Goal: Task Accomplishment & Management: Manage account settings

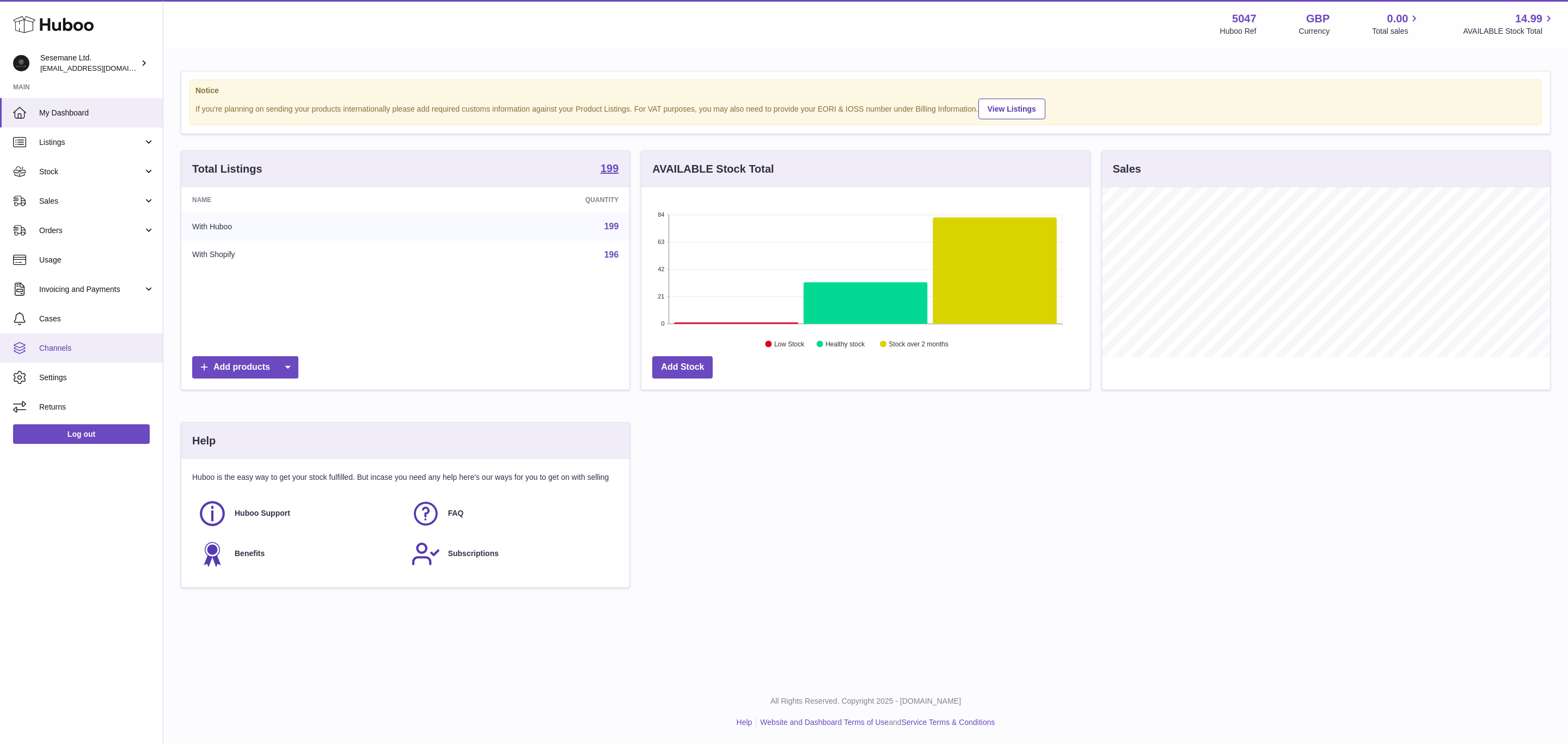
click at [104, 345] on span "Channels" at bounding box center [97, 348] width 115 height 10
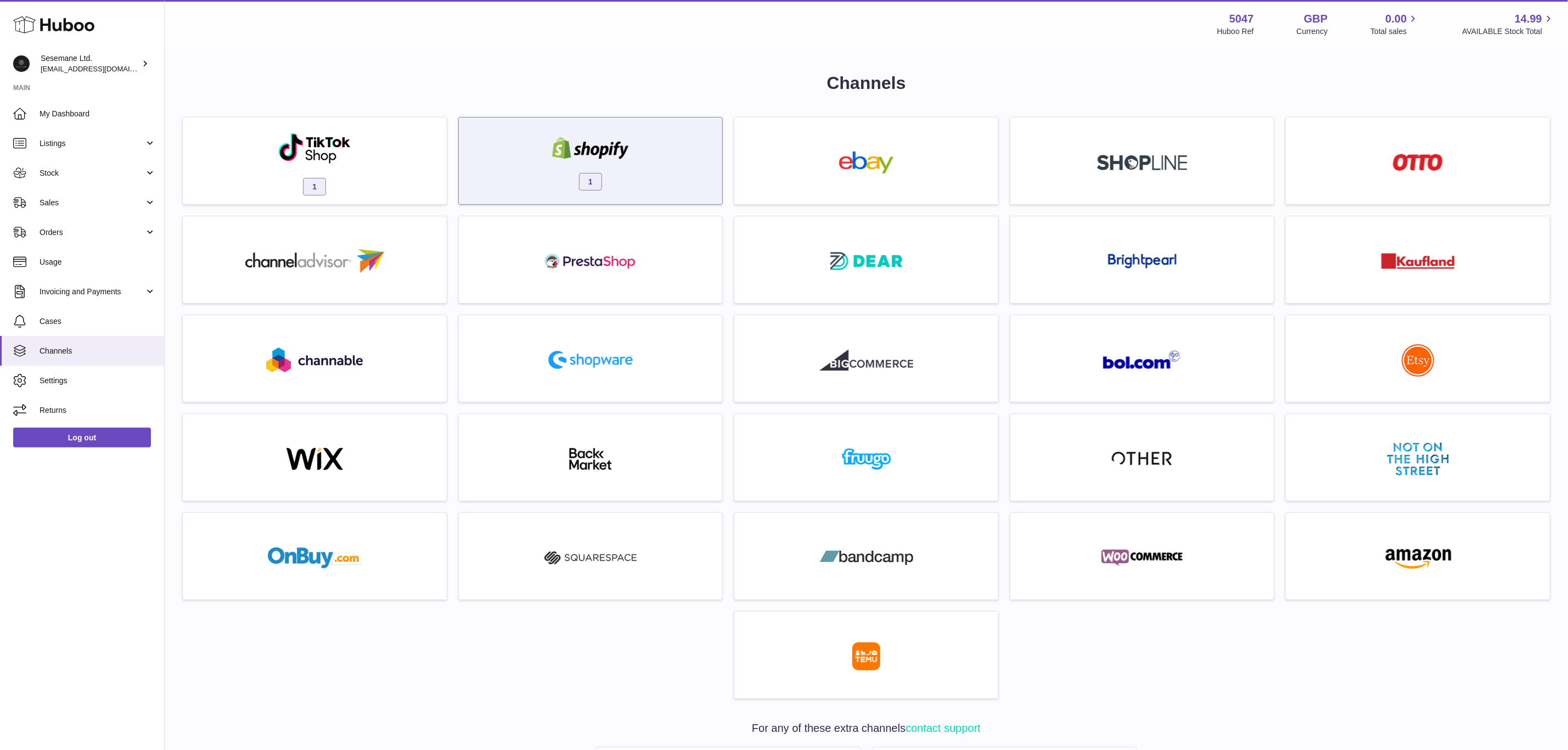
click at [547, 178] on div "1" at bounding box center [590, 163] width 253 height 70
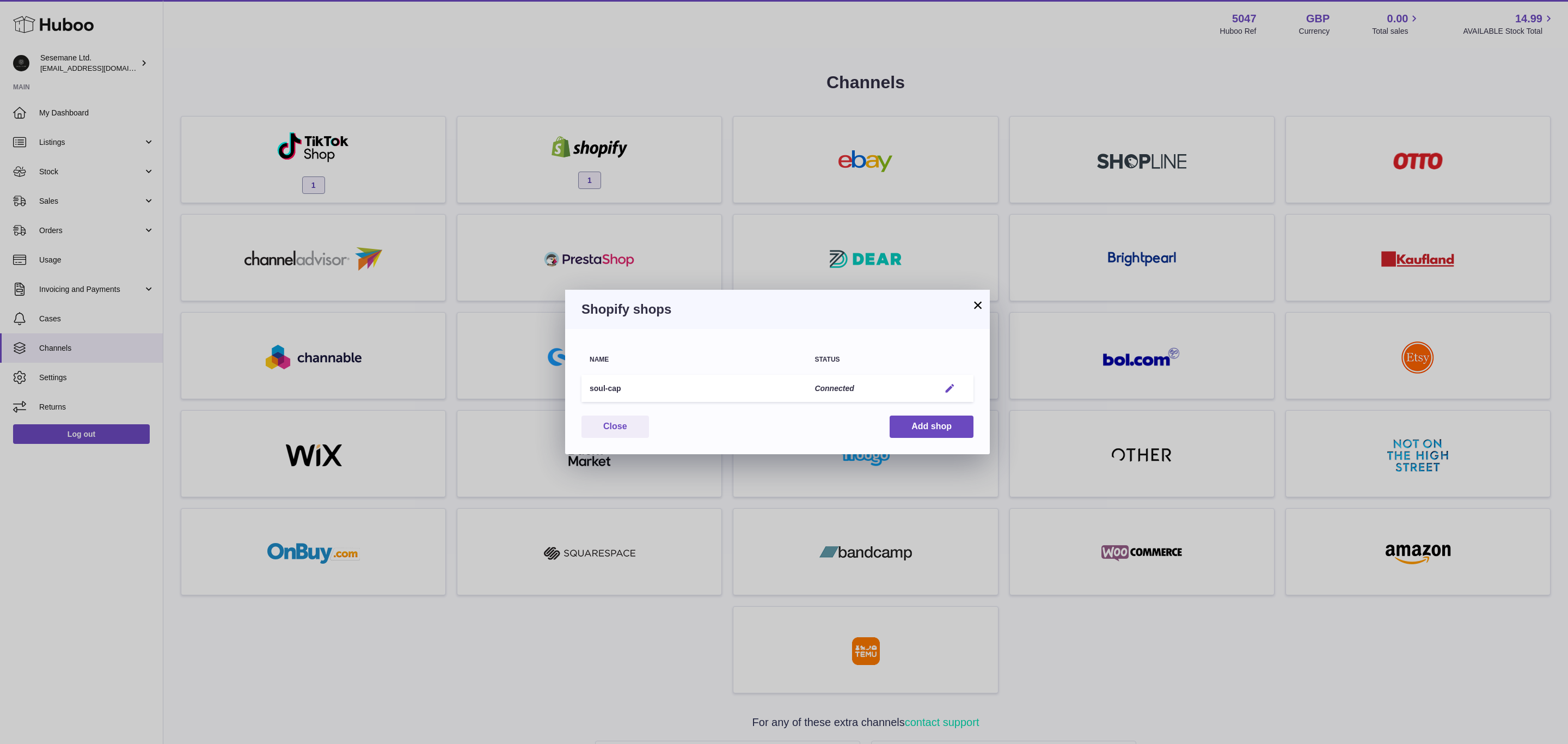
click at [952, 384] on em "button" at bounding box center [951, 389] width 12 height 12
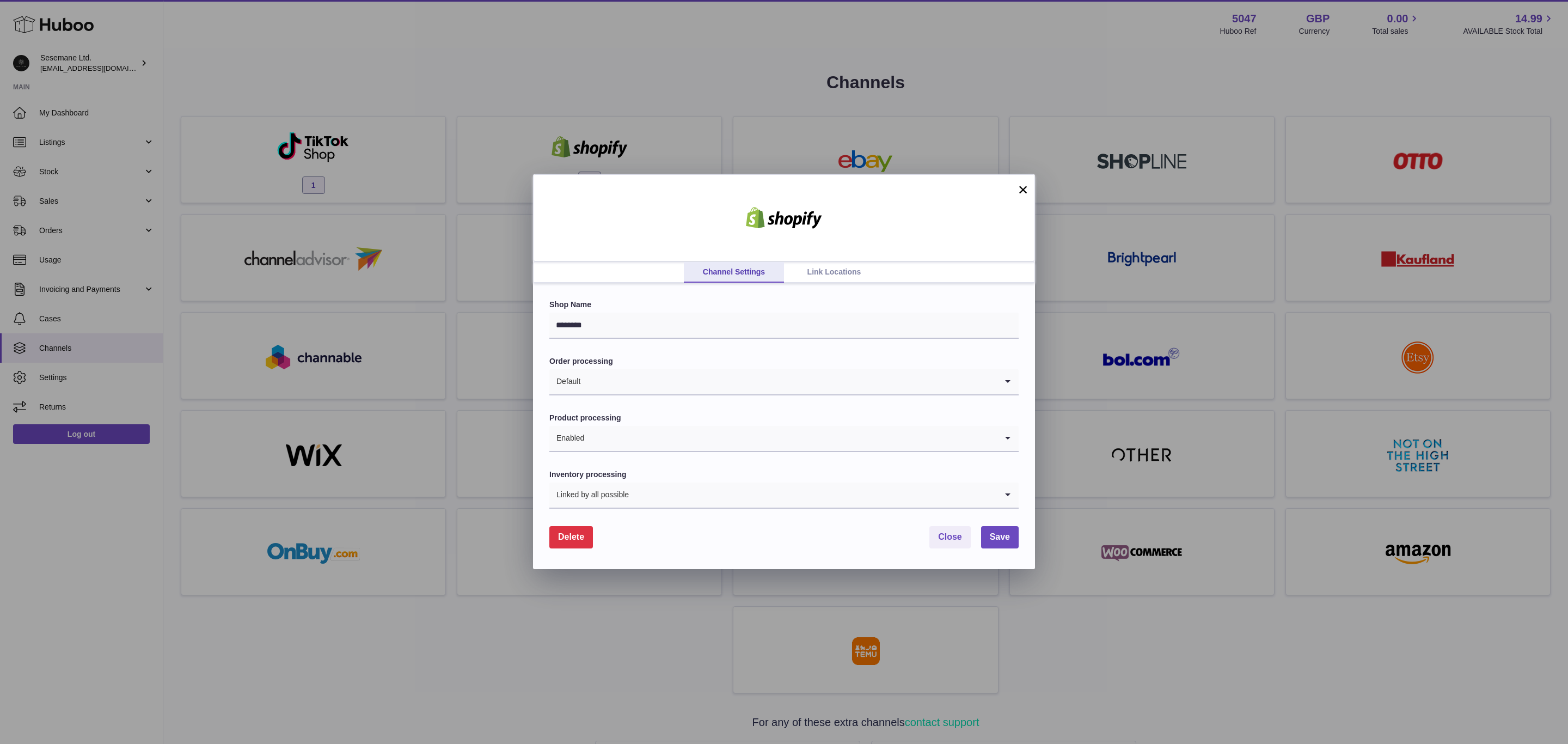
click at [845, 275] on link "Link Locations" at bounding box center [834, 272] width 100 height 21
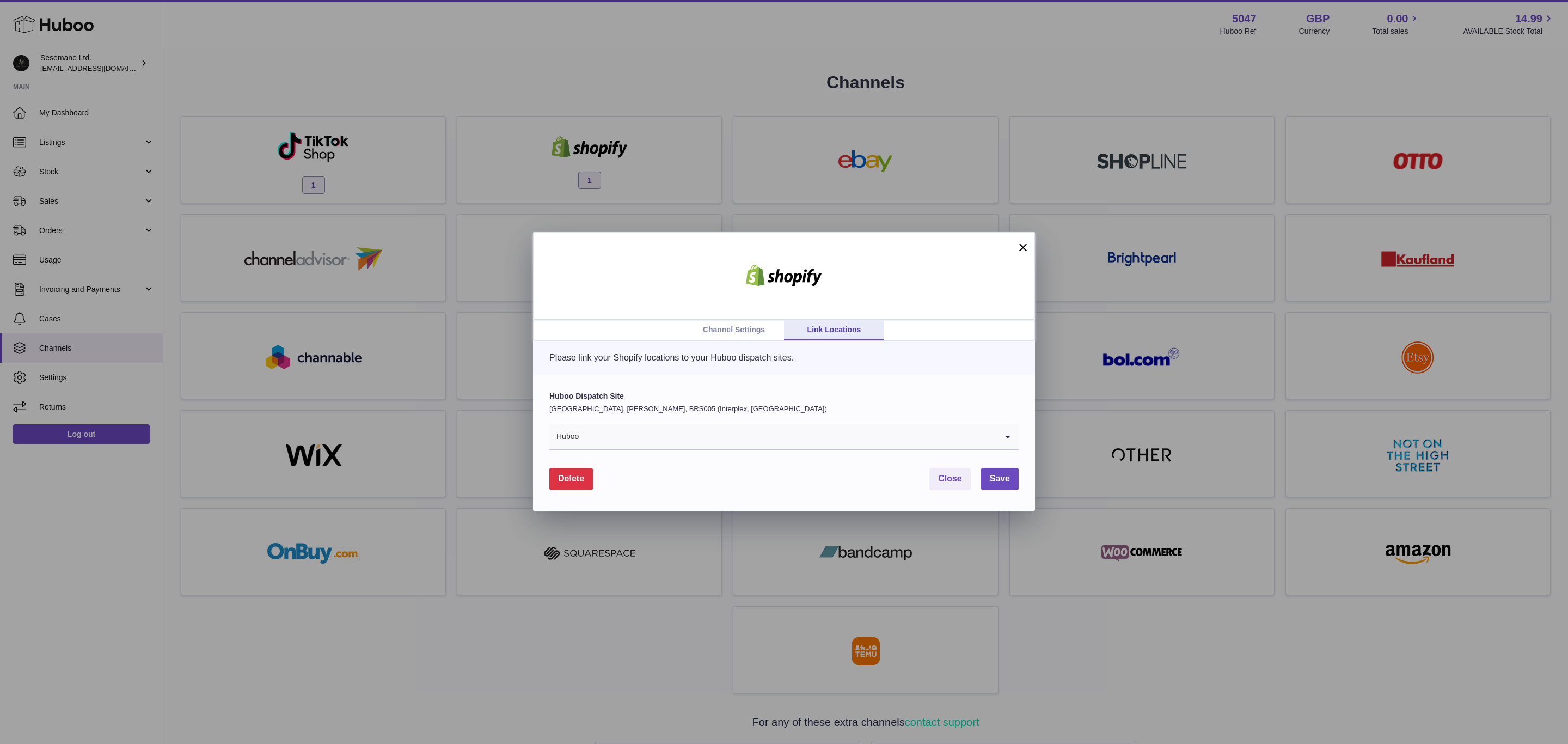
click at [670, 436] on input "Search for option" at bounding box center [788, 435] width 418 height 25
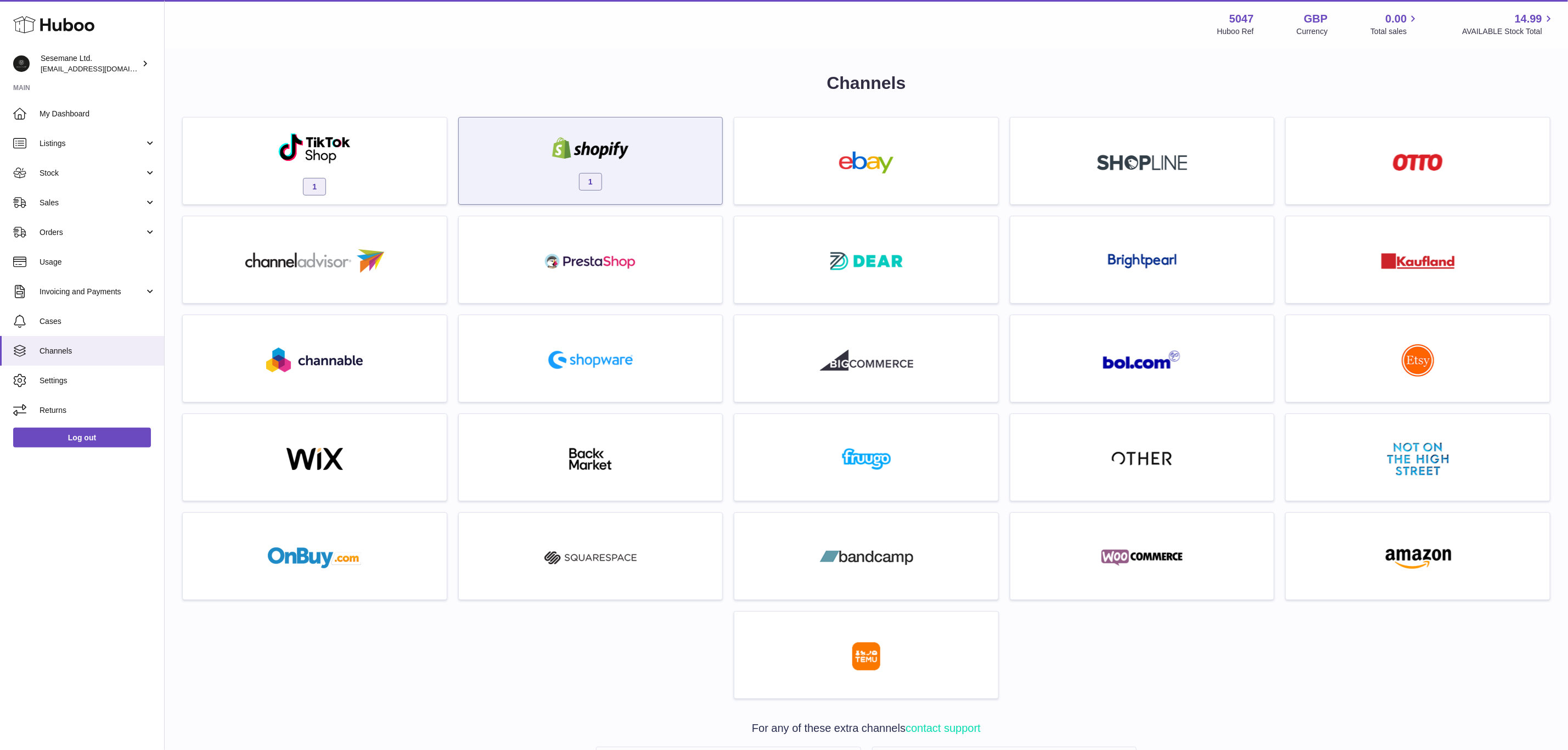
click at [616, 173] on div "1" at bounding box center [590, 163] width 253 height 70
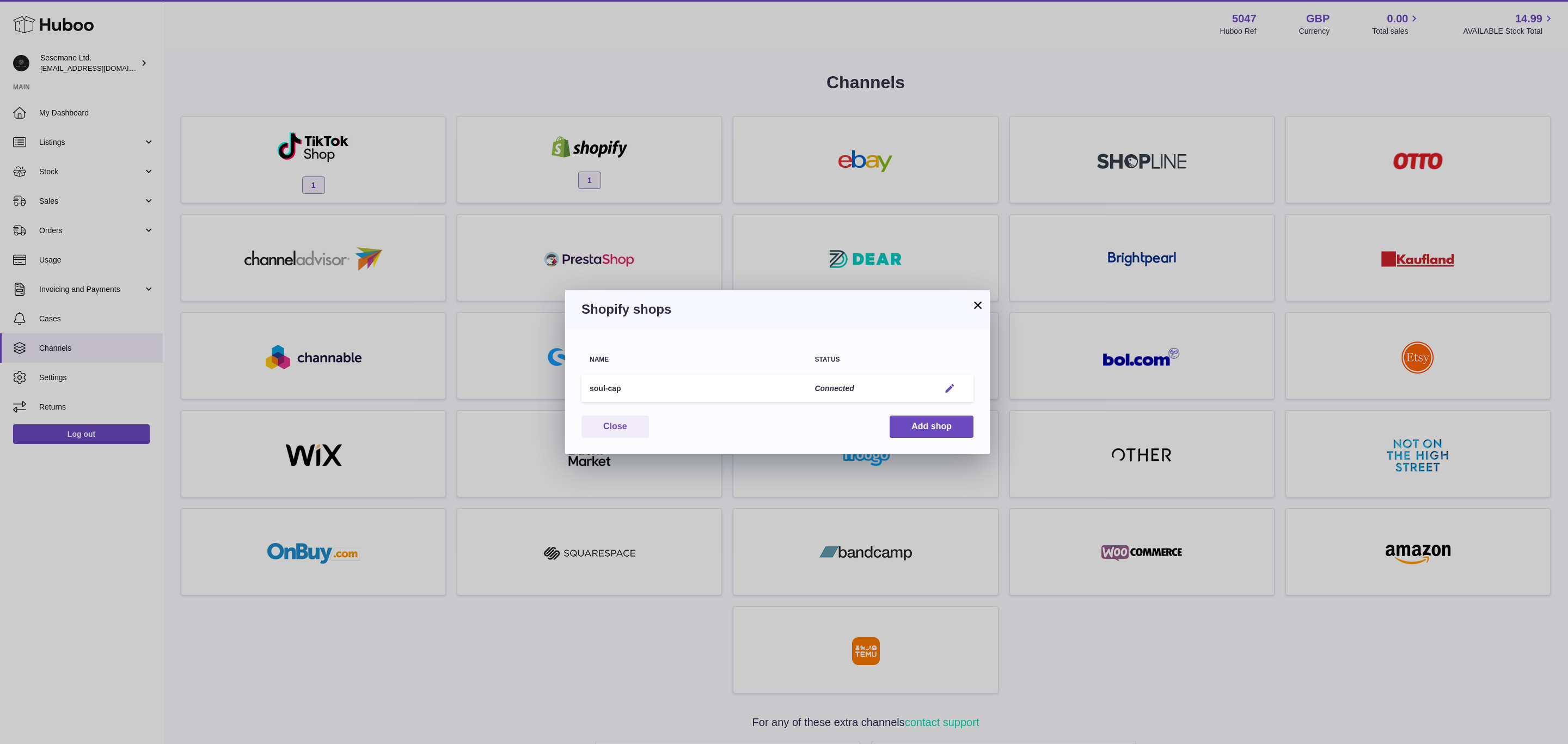
click at [951, 383] on em "button" at bounding box center [951, 389] width 12 height 12
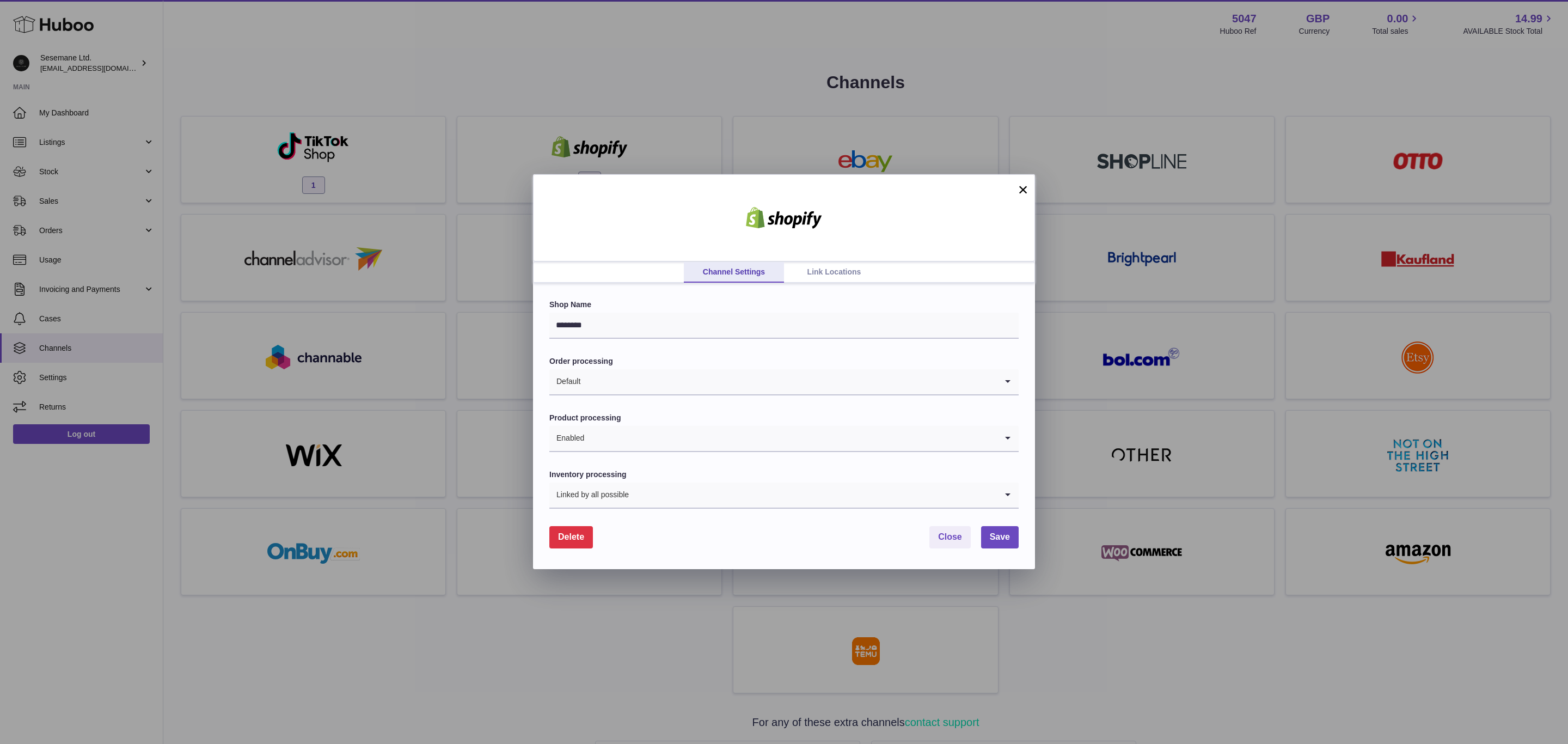
click at [824, 273] on link "Link Locations" at bounding box center [834, 272] width 100 height 21
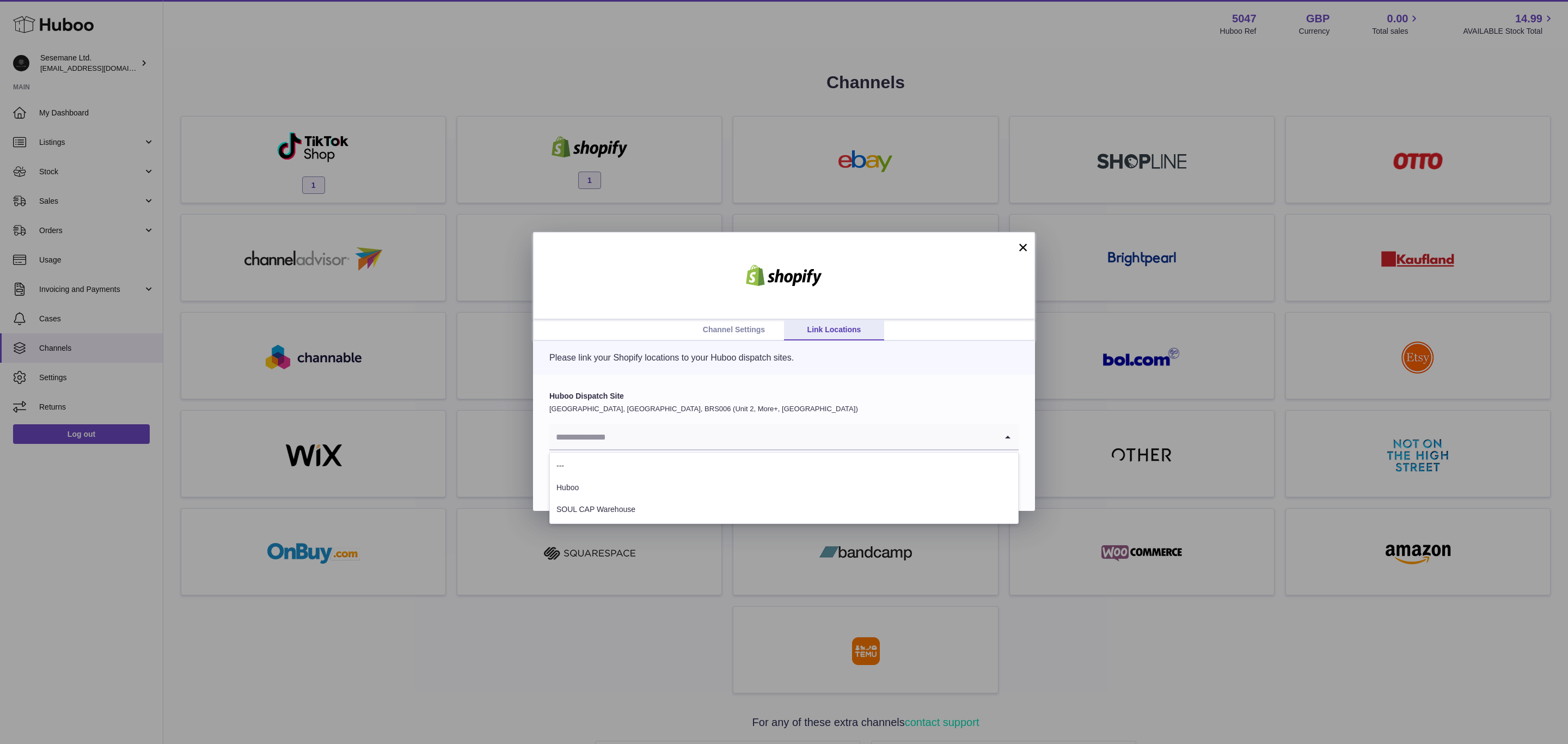
click at [657, 434] on input "Search for option" at bounding box center [773, 435] width 448 height 25
click at [616, 494] on li "Huboo" at bounding box center [784, 488] width 468 height 22
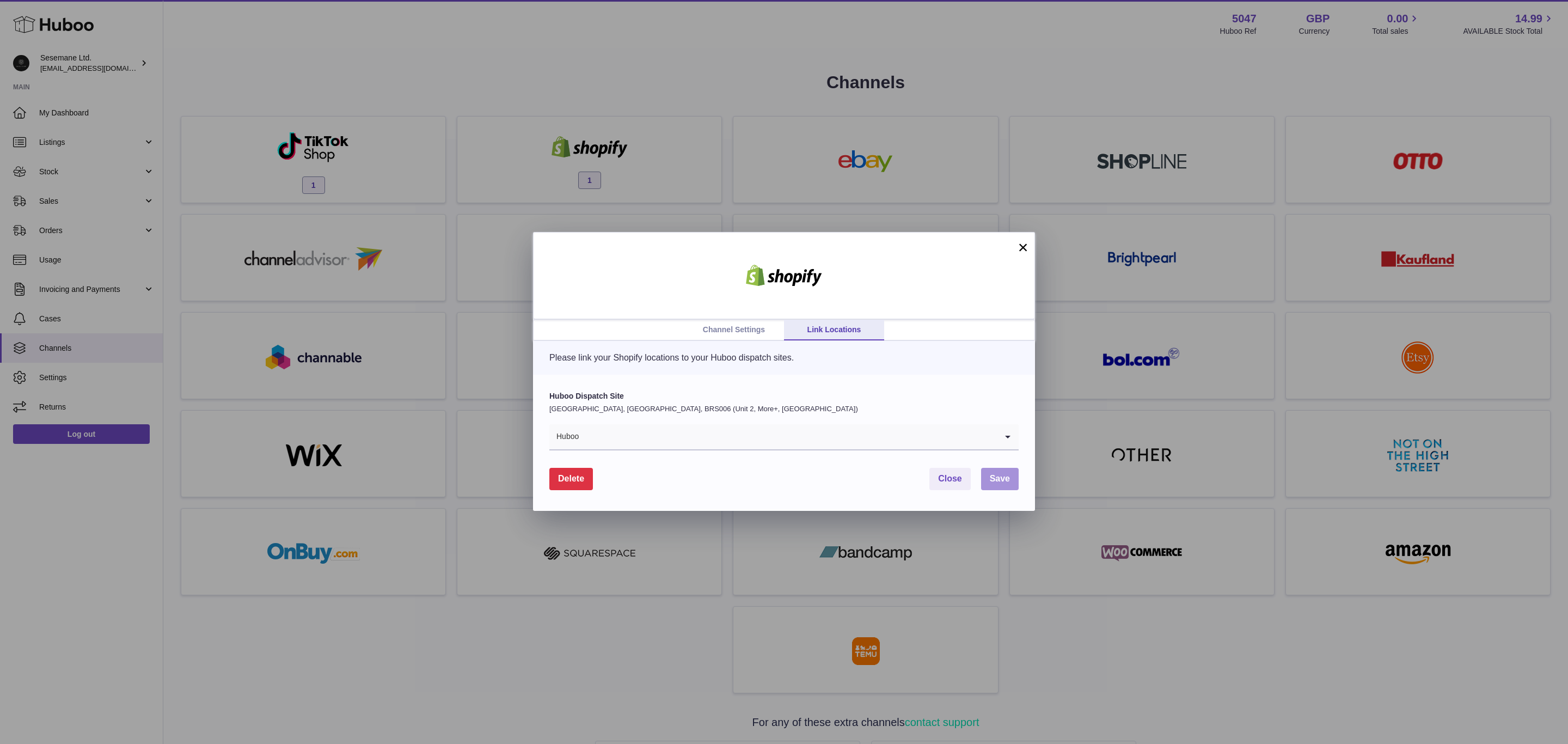
click at [996, 470] on button "Save" at bounding box center [1000, 478] width 38 height 22
